Goal: Book appointment/travel/reservation

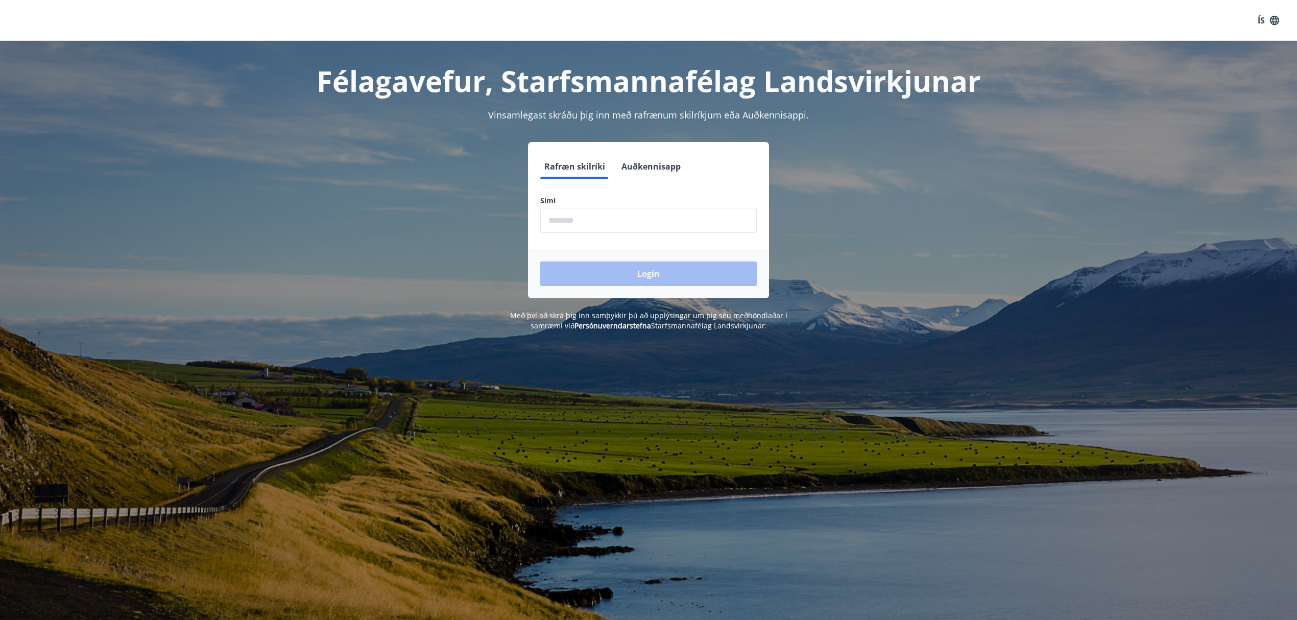
click at [630, 222] on input "phone" at bounding box center [648, 220] width 216 height 25
type input "********"
click at [638, 274] on button "Login" at bounding box center [648, 273] width 216 height 25
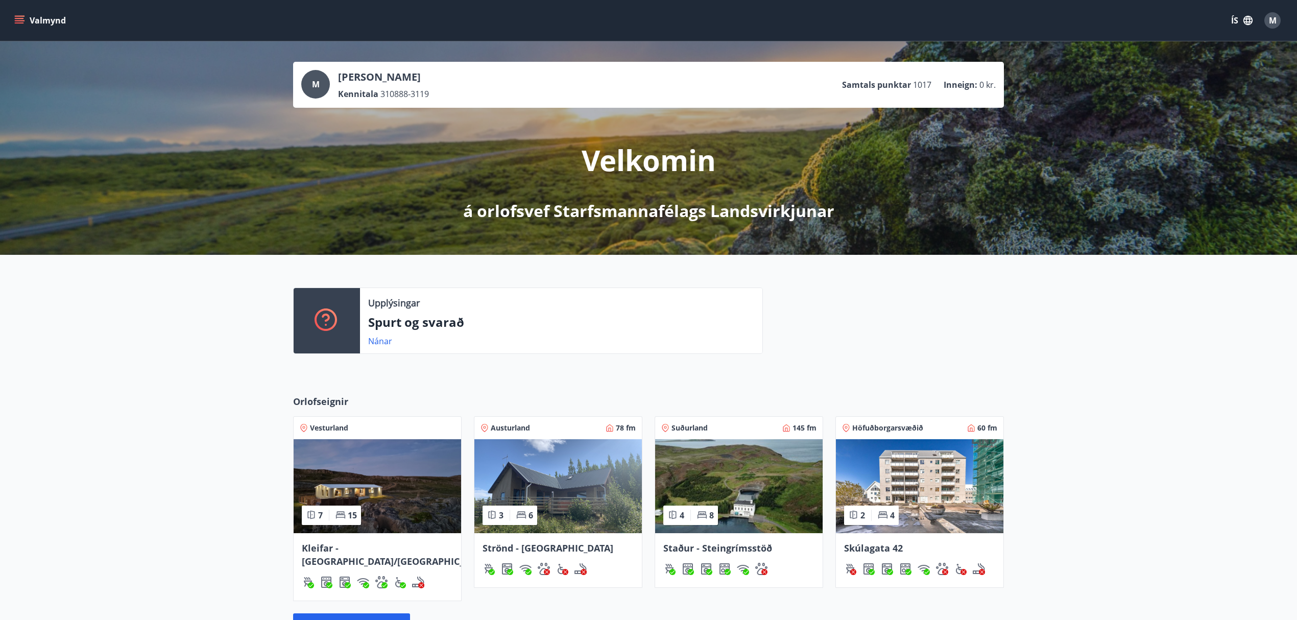
click at [32, 25] on button "Valmynd" at bounding box center [41, 20] width 58 height 18
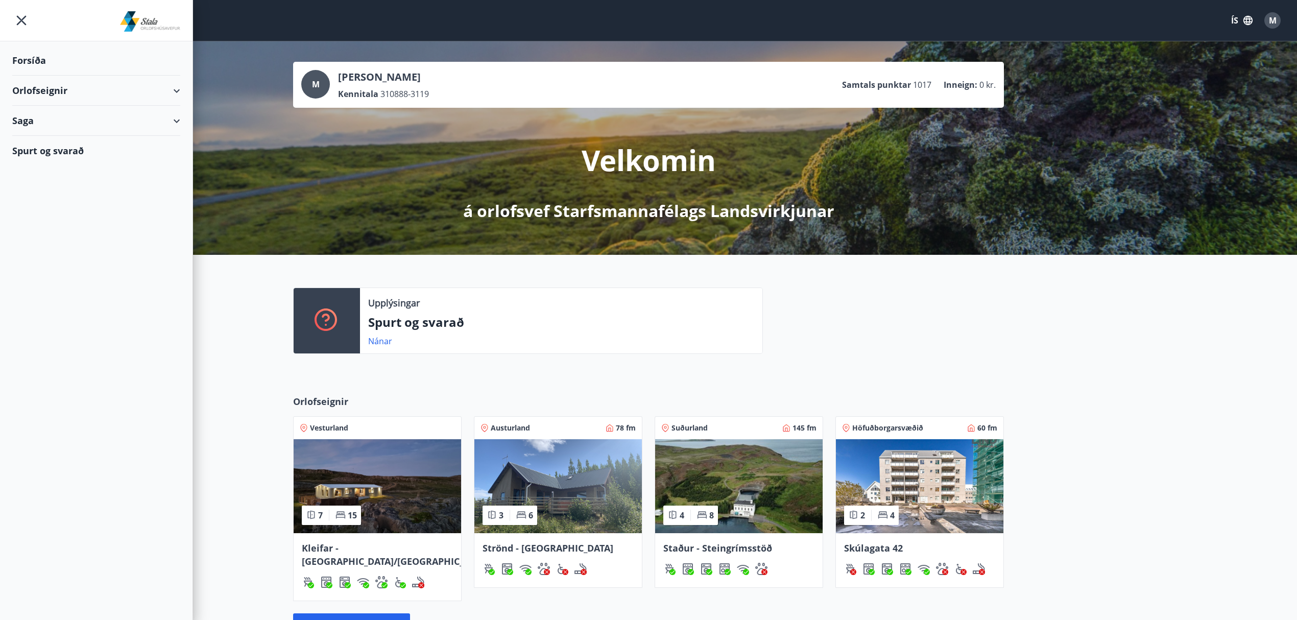
click at [91, 84] on div "Orlofseignir" at bounding box center [96, 91] width 168 height 30
click at [54, 134] on div "Bókunardagatal" at bounding box center [96, 137] width 152 height 21
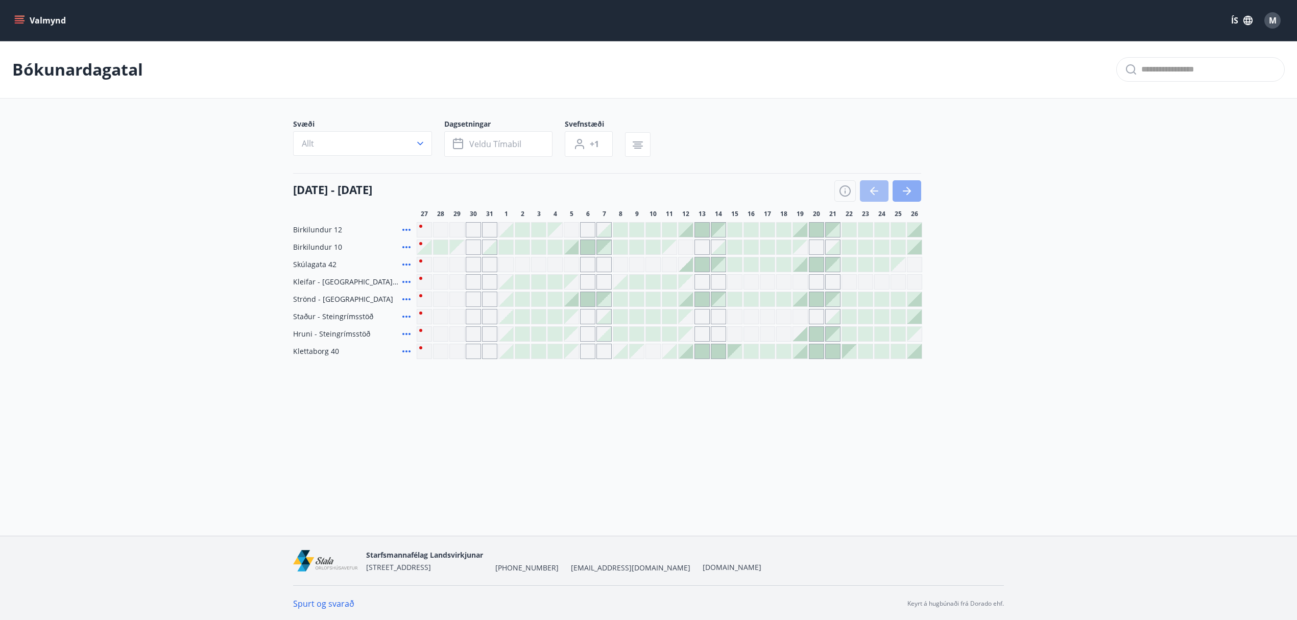
click at [910, 188] on icon "button" at bounding box center [906, 191] width 12 height 12
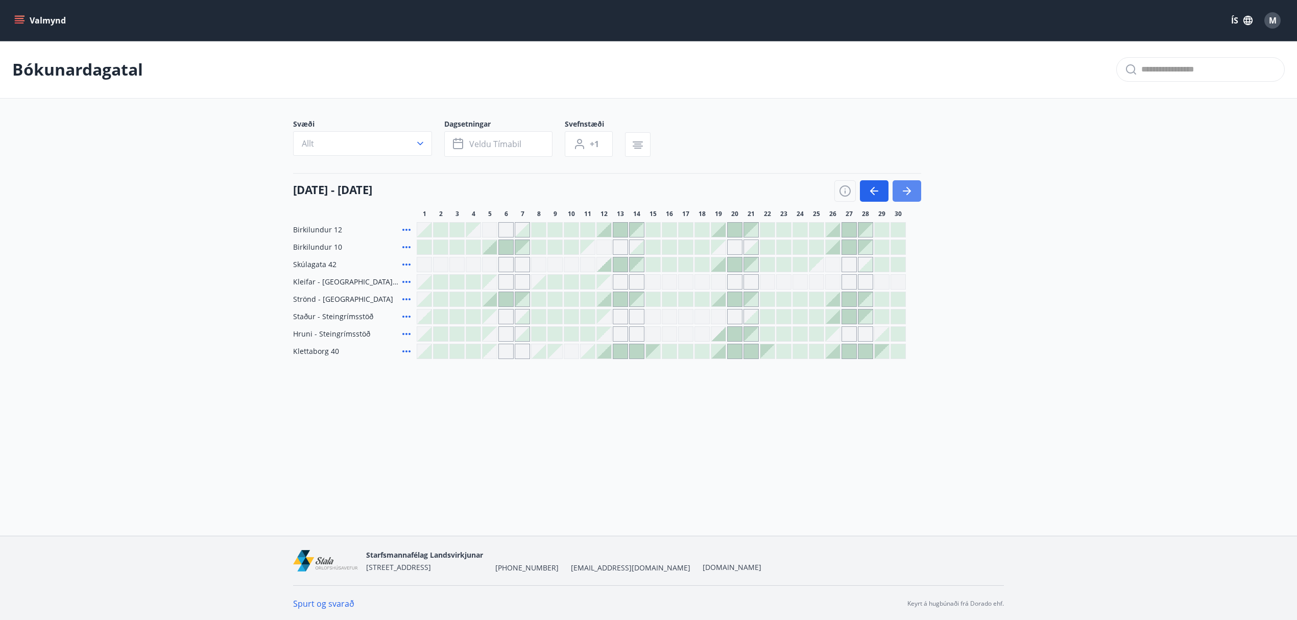
click at [910, 188] on icon "button" at bounding box center [906, 191] width 12 height 12
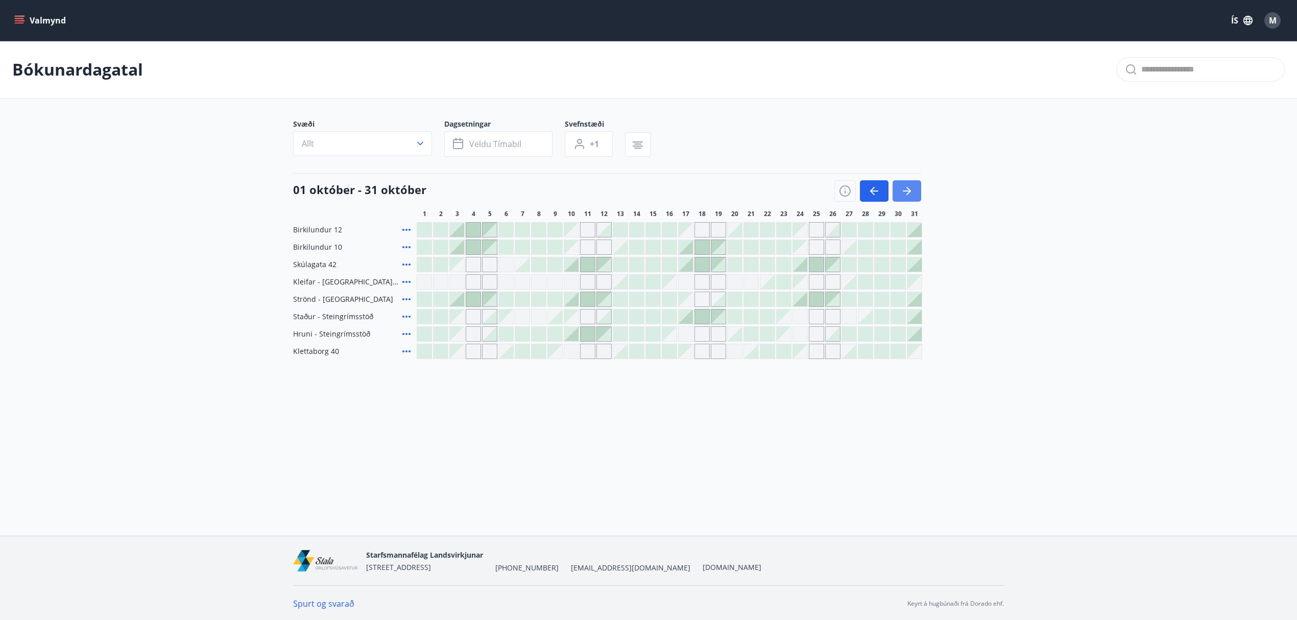
click at [910, 188] on icon "button" at bounding box center [906, 191] width 12 height 12
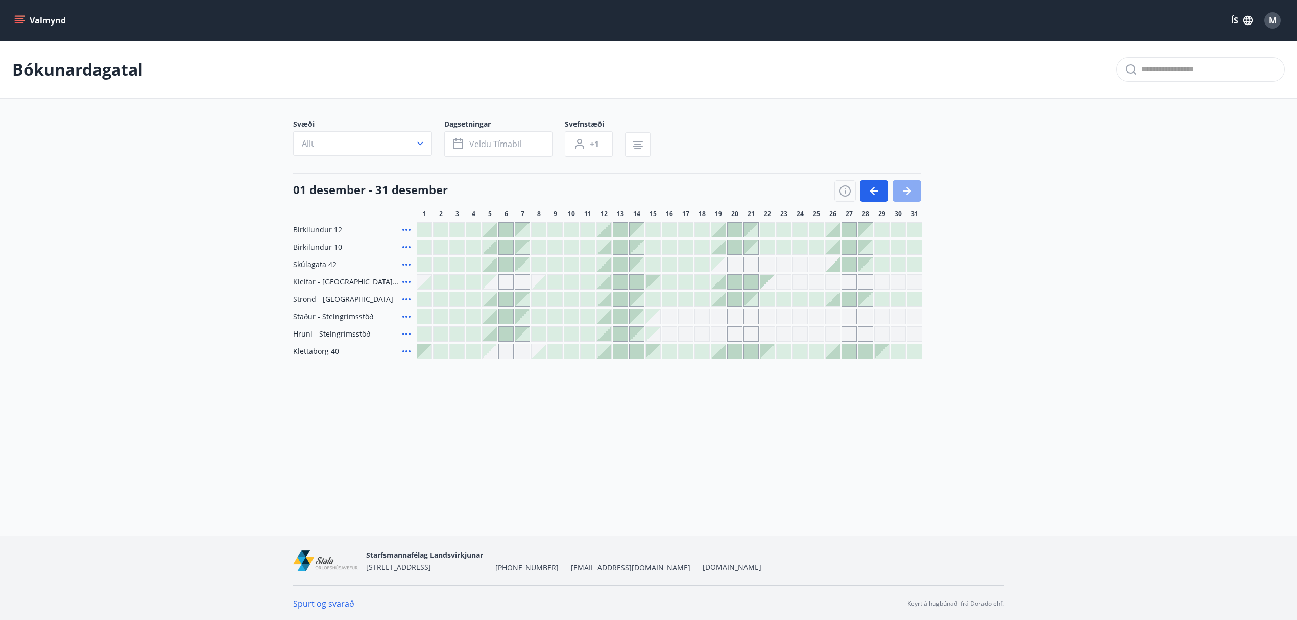
click at [910, 188] on icon "button" at bounding box center [906, 191] width 12 height 12
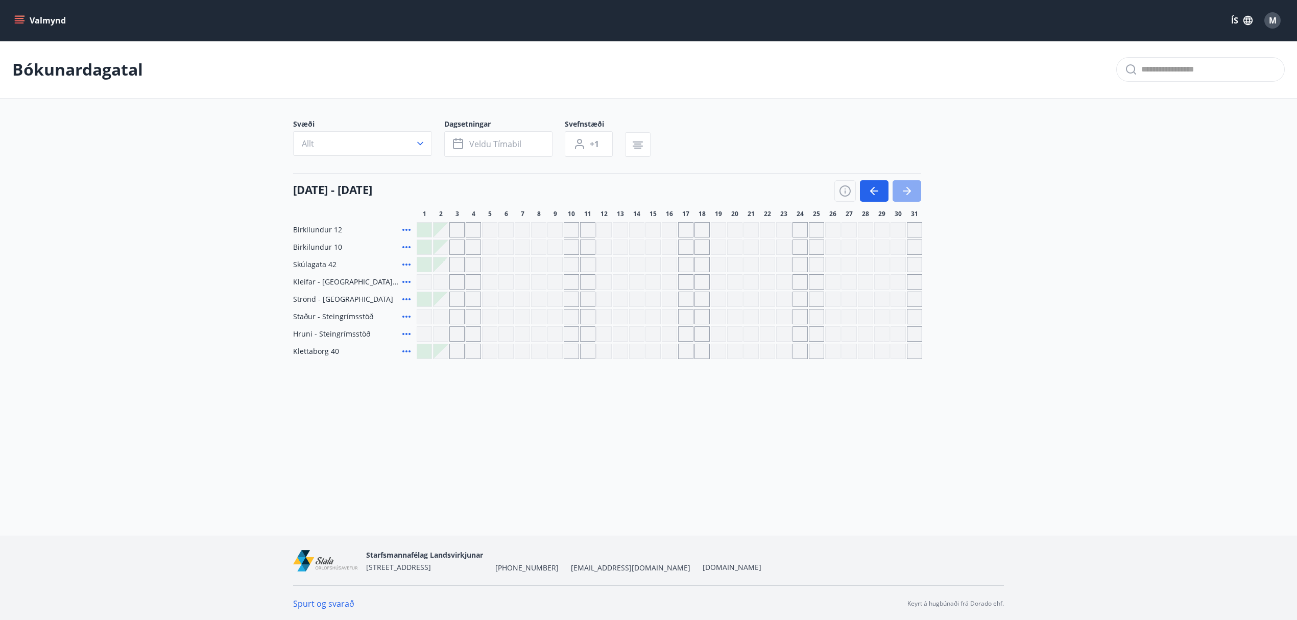
click at [910, 188] on icon "button" at bounding box center [906, 191] width 12 height 12
click at [873, 190] on icon "button" at bounding box center [874, 191] width 12 height 12
click at [881, 189] on button "button" at bounding box center [874, 190] width 29 height 21
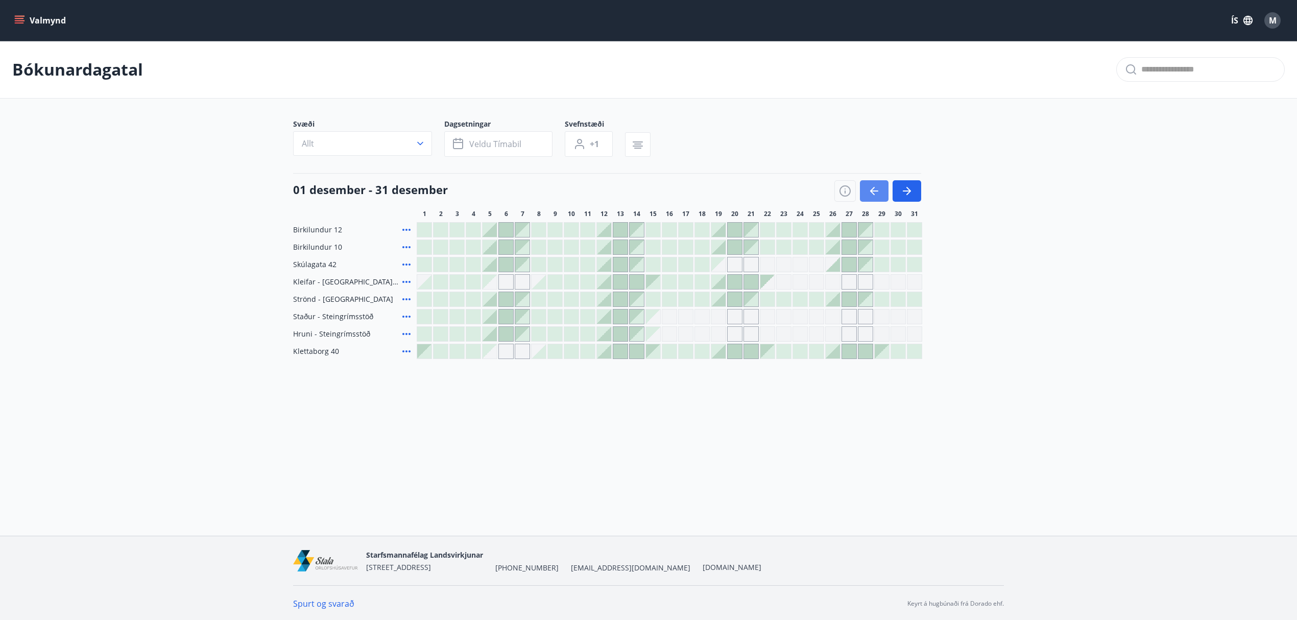
click at [876, 188] on icon "button" at bounding box center [874, 191] width 12 height 12
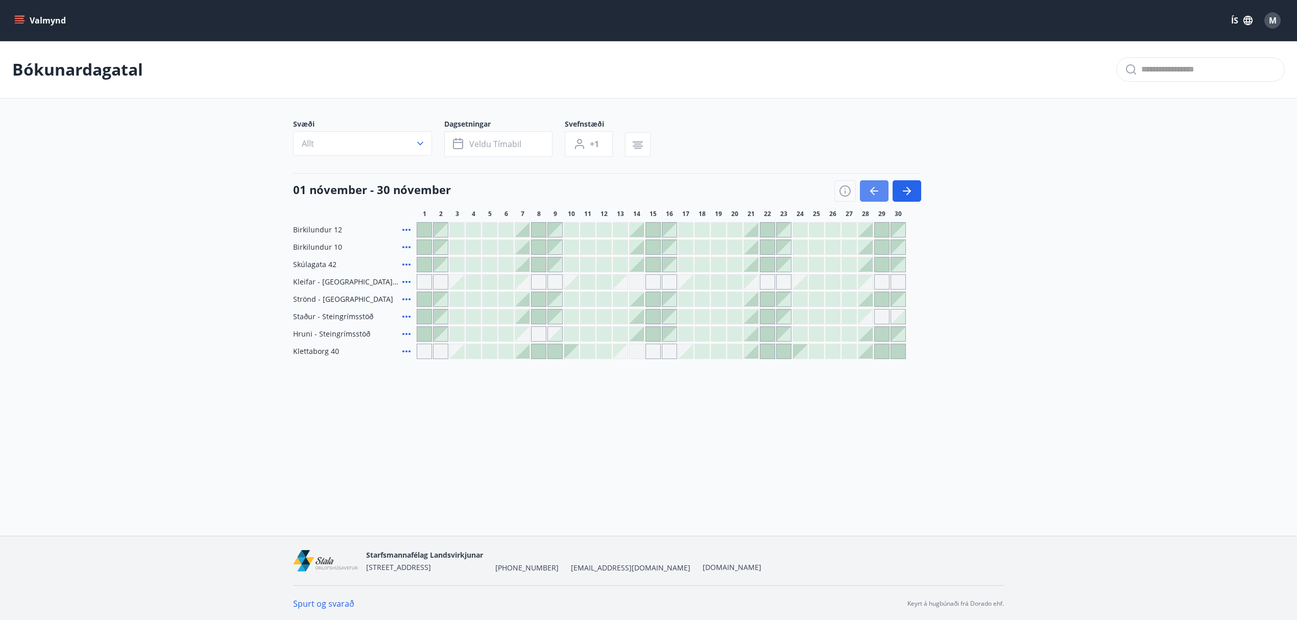
click at [866, 190] on button "button" at bounding box center [874, 190] width 29 height 21
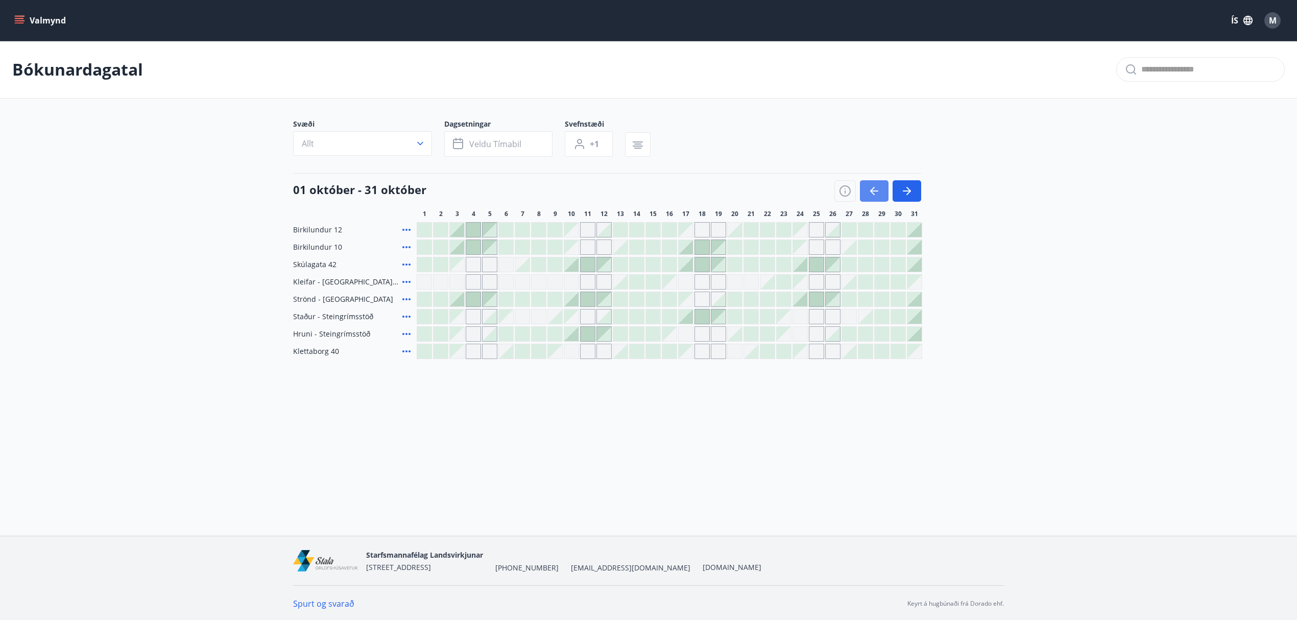
click at [876, 188] on icon "button" at bounding box center [874, 191] width 12 height 12
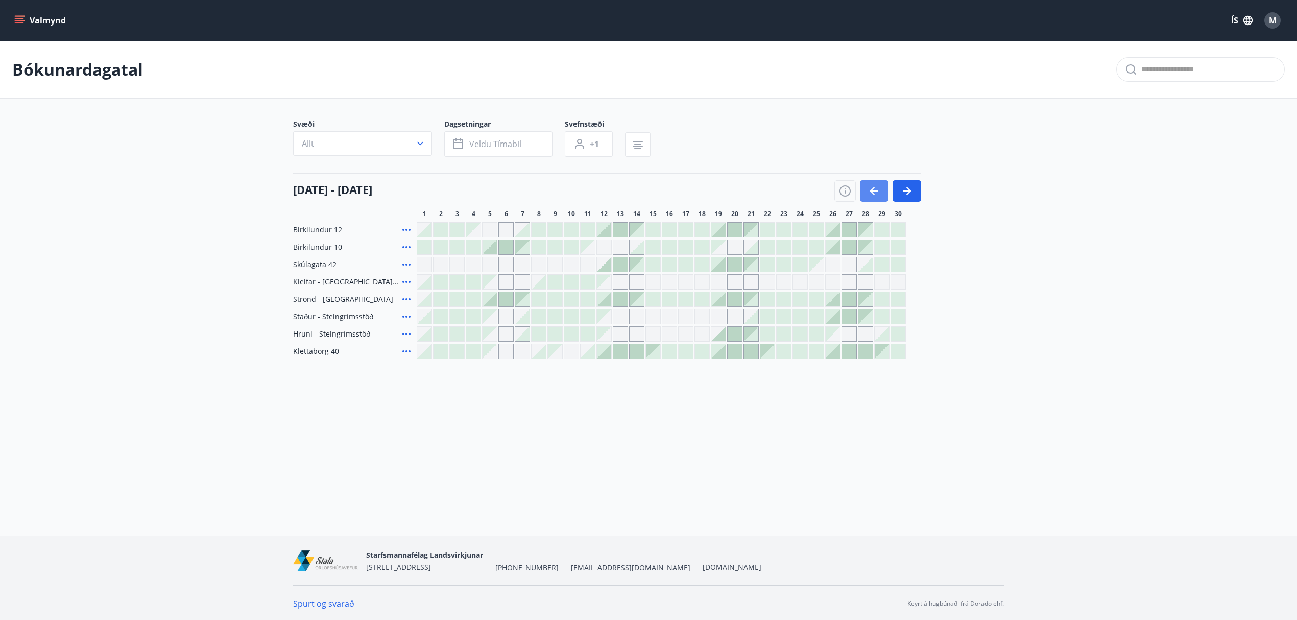
click at [882, 191] on button "button" at bounding box center [874, 190] width 29 height 21
